Goal: Connect with others: Connect with others

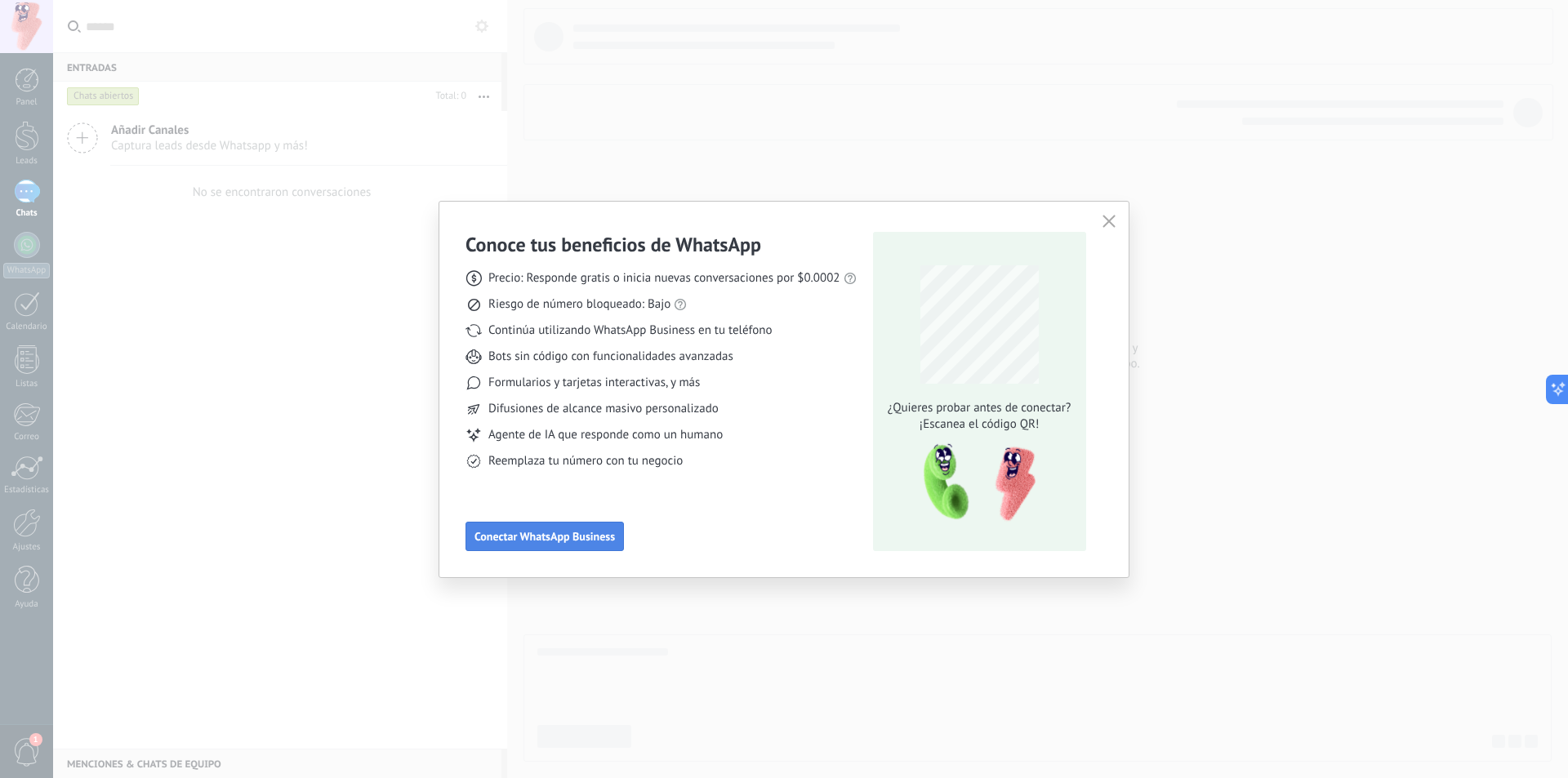
click at [528, 528] on button "Conectar WhatsApp Business" at bounding box center [544, 537] width 158 height 30
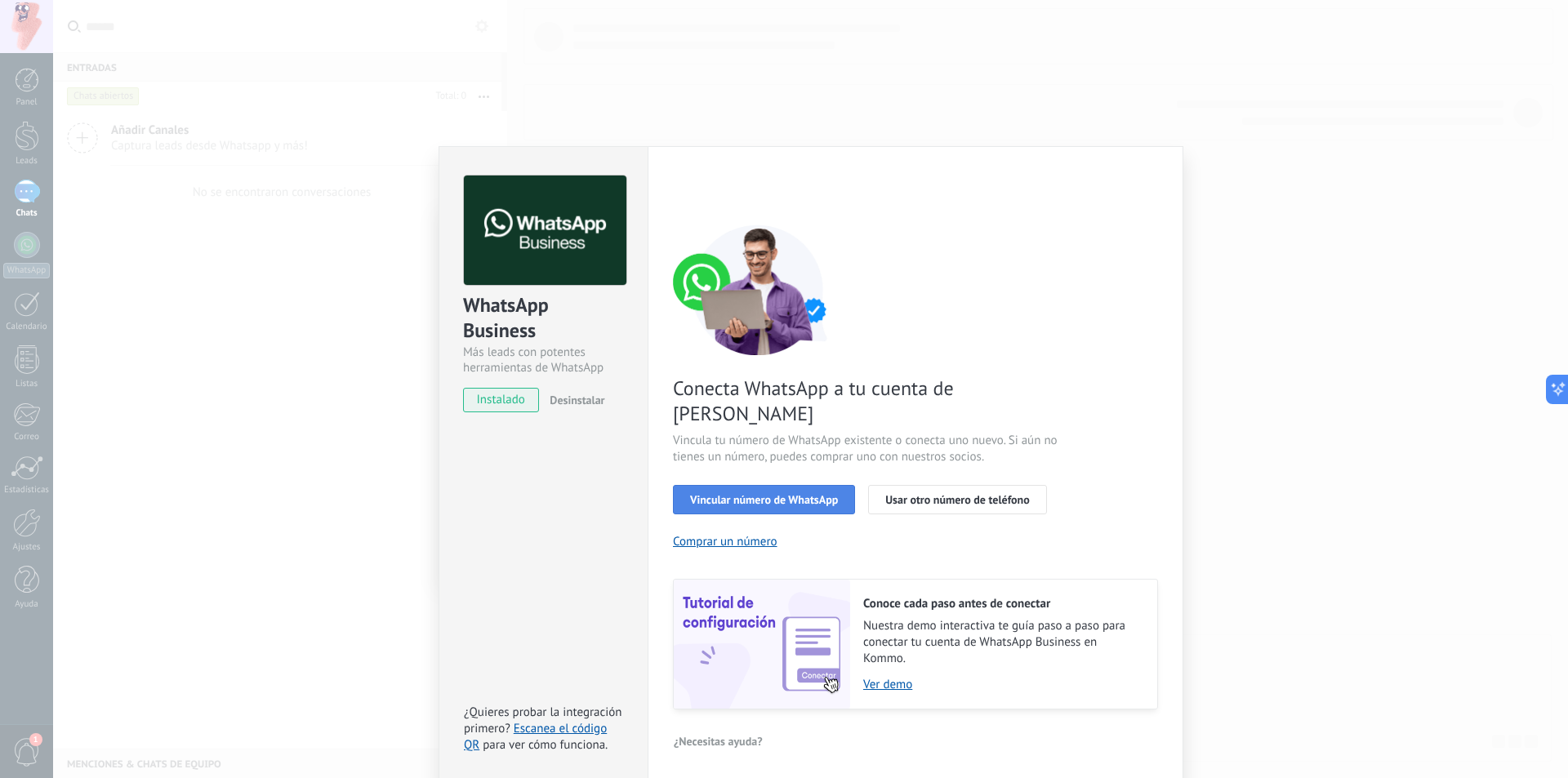
click at [758, 494] on span "Vincular número de WhatsApp" at bounding box center [764, 499] width 148 height 11
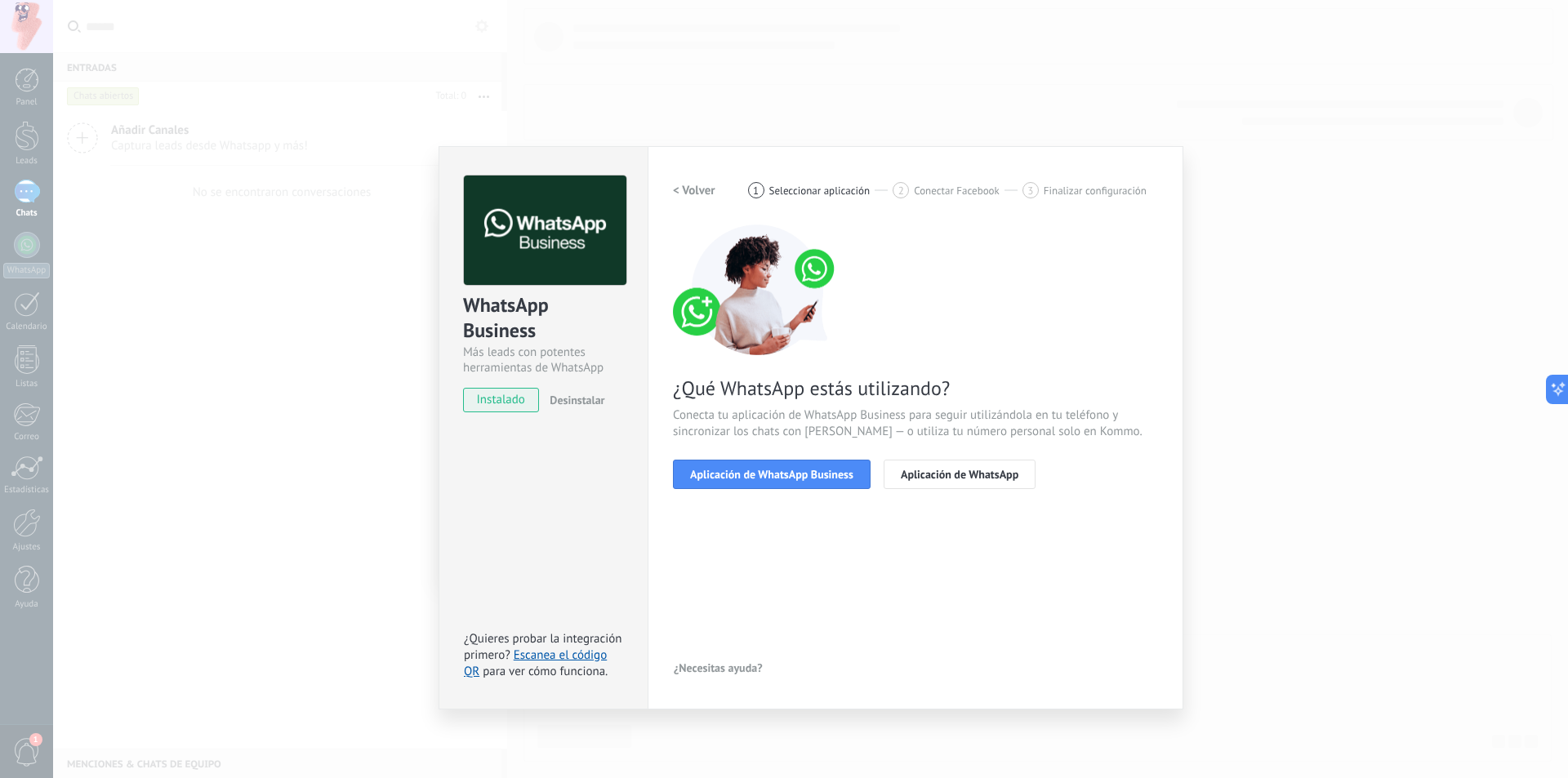
click at [961, 187] on span "Conectar Facebook" at bounding box center [957, 191] width 86 height 12
click at [789, 480] on span "Aplicación de WhatsApp Business" at bounding box center [772, 474] width 163 height 11
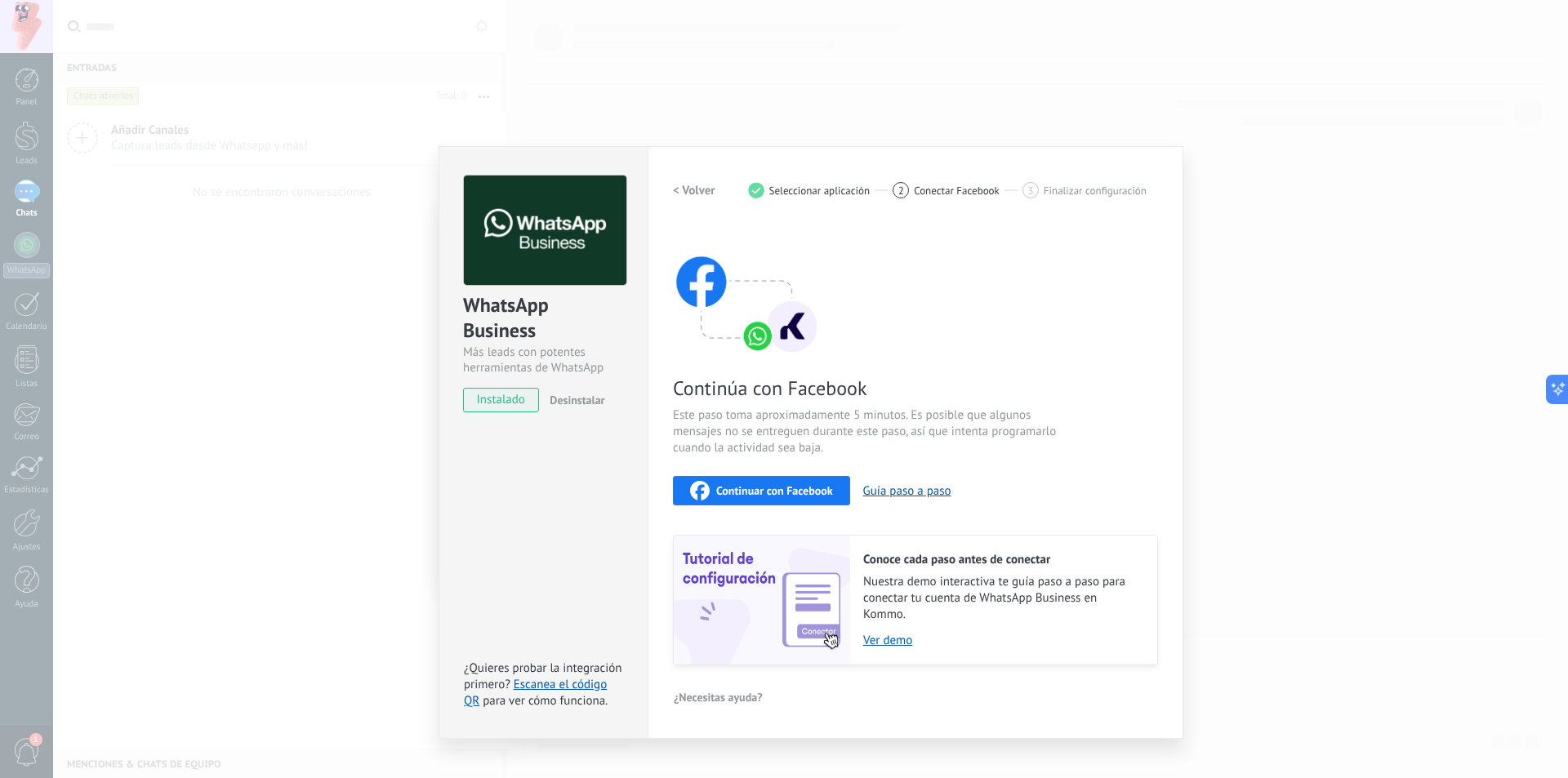
click at [742, 485] on span "Continuar con Facebook" at bounding box center [774, 491] width 117 height 11
